Goal: Information Seeking & Learning: Learn about a topic

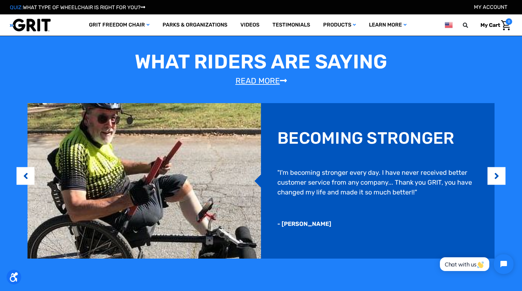
scroll to position [507, 0]
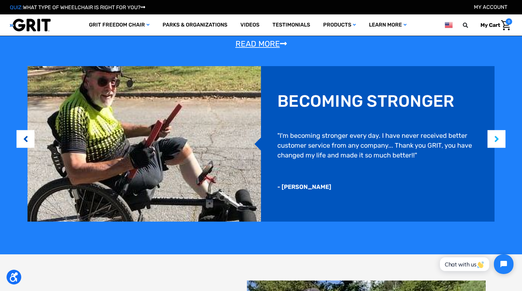
click at [497, 141] on button "Next" at bounding box center [496, 139] width 7 height 20
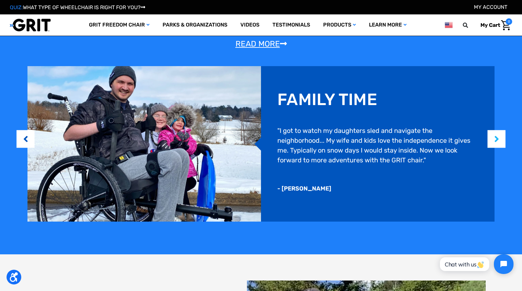
click at [498, 143] on button "Next" at bounding box center [496, 139] width 7 height 20
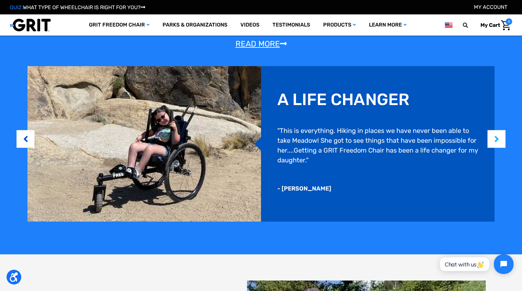
click at [493, 145] on button "Next" at bounding box center [496, 139] width 7 height 20
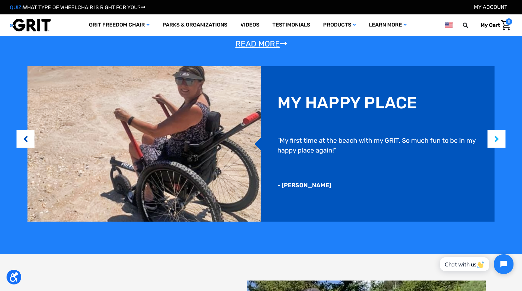
click at [494, 142] on button "Next" at bounding box center [496, 139] width 7 height 20
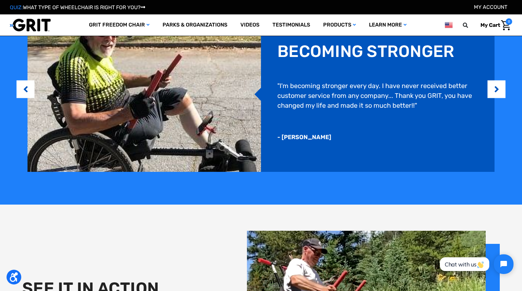
scroll to position [746, 0]
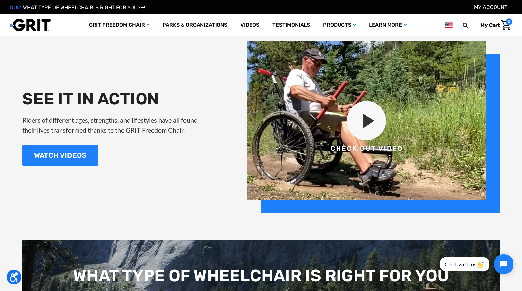
click at [380, 120] on img at bounding box center [373, 127] width 253 height 172
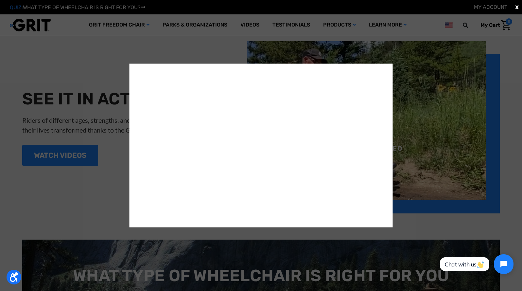
click at [517, 8] on span "X" at bounding box center [517, 7] width 4 height 8
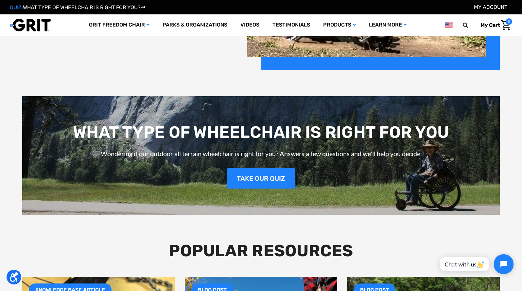
scroll to position [694, 0]
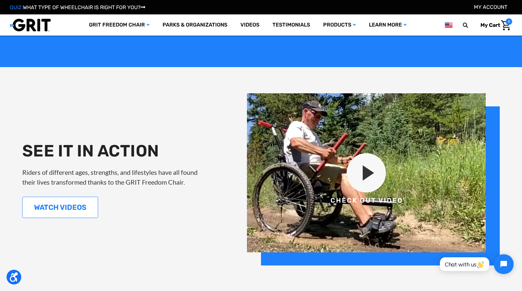
click at [55, 208] on link "WATCH VIDEOS" at bounding box center [60, 206] width 76 height 21
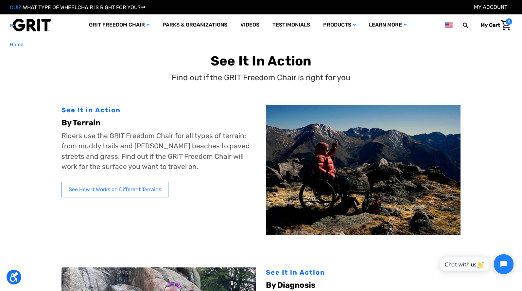
click at [121, 191] on link "See How It Works on Different Terrains" at bounding box center [114, 189] width 107 height 16
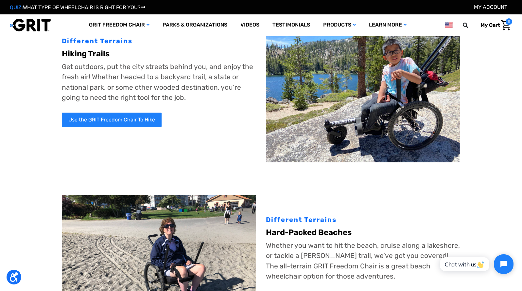
scroll to position [169, 0]
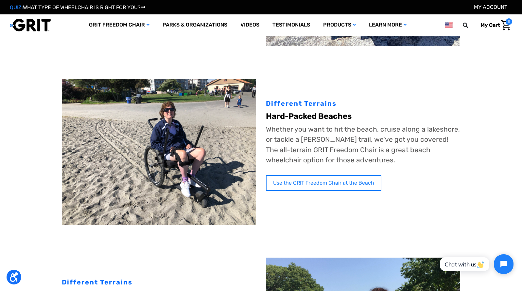
click at [338, 181] on link "Use the GRIT Freedom Chair at the Beach" at bounding box center [323, 183] width 115 height 16
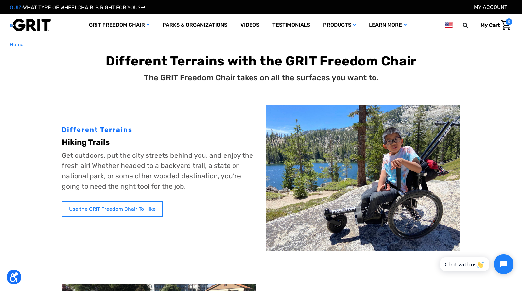
click at [121, 206] on link "Use the GRIT Freedom Chair To Hike" at bounding box center [112, 209] width 101 height 16
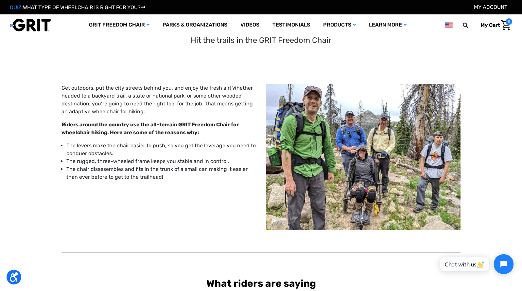
scroll to position [3, 0]
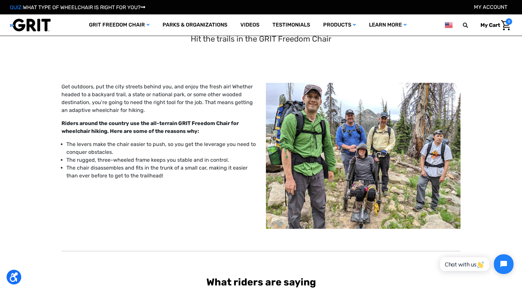
click at [324, 135] on img at bounding box center [363, 156] width 195 height 146
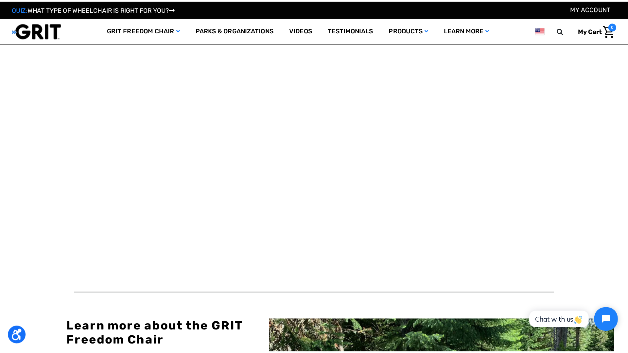
scroll to position [607, 0]
